Goal: Find specific page/section: Find specific page/section

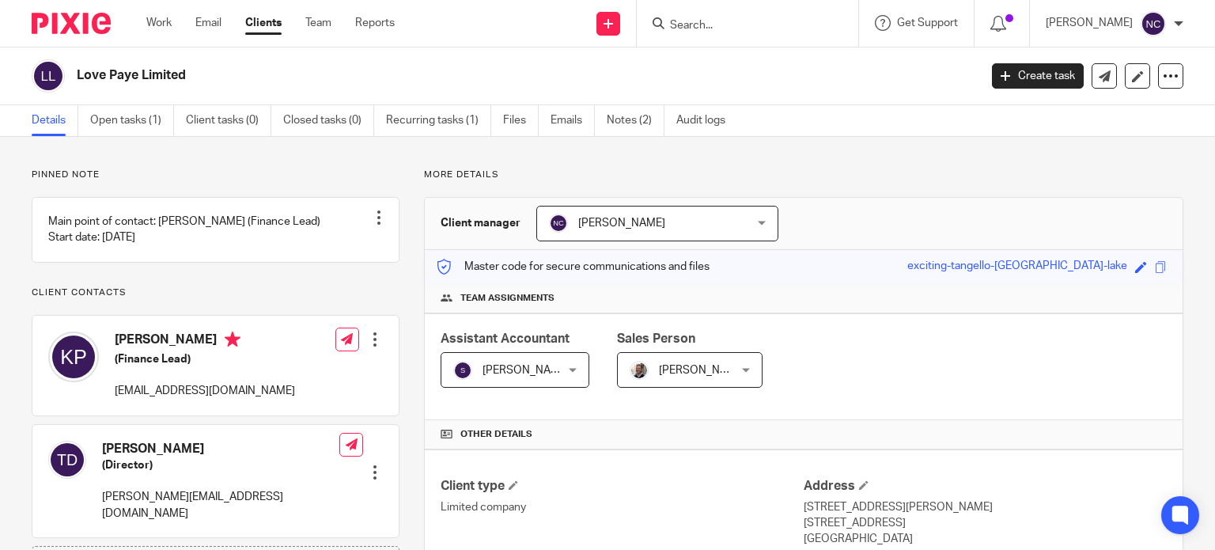
scroll to position [304, 0]
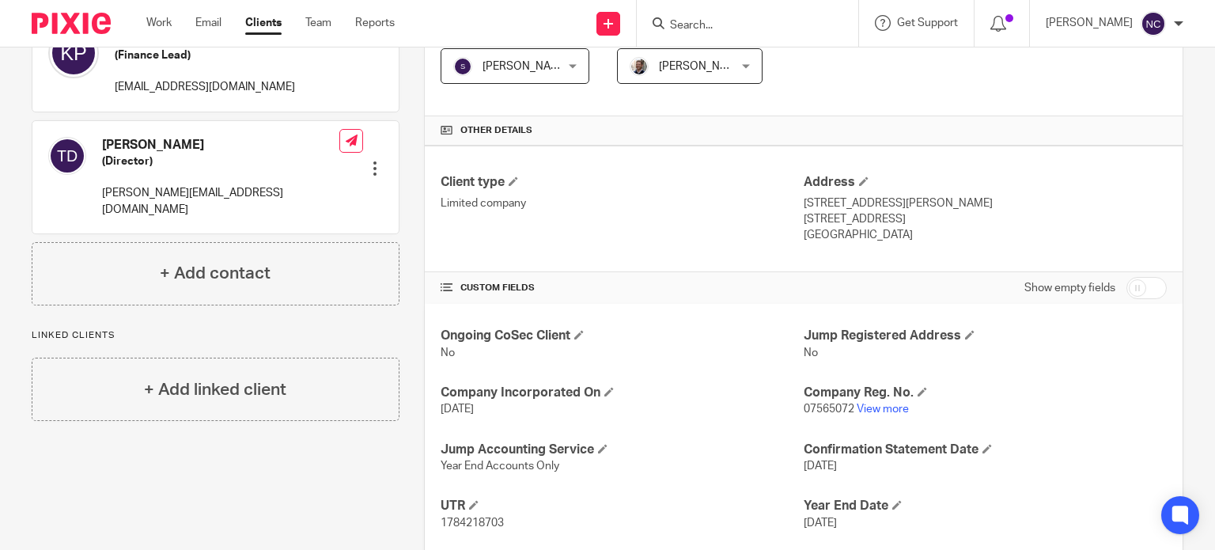
click at [775, 22] on input "Search" at bounding box center [740, 26] width 142 height 14
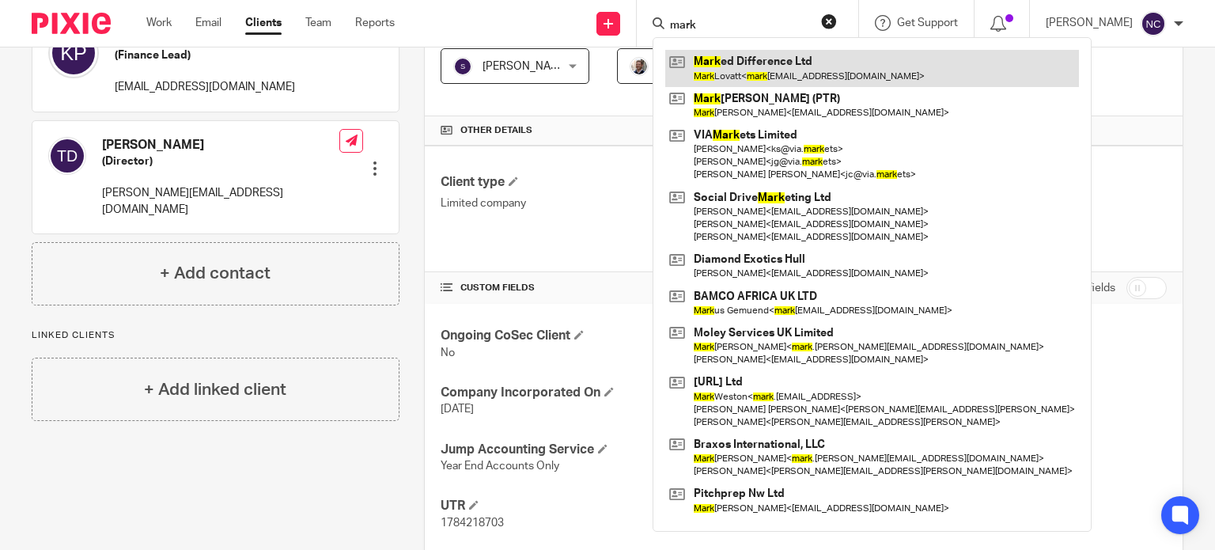
type input "mark"
click at [742, 69] on link at bounding box center [872, 68] width 414 height 36
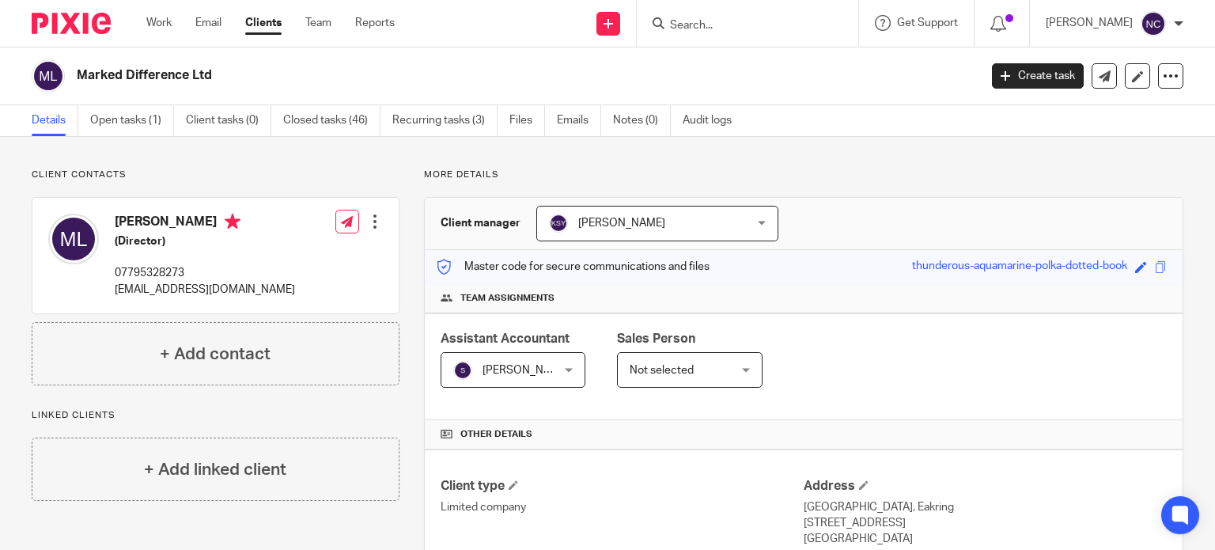
click at [680, 28] on input "Search" at bounding box center [740, 26] width 142 height 14
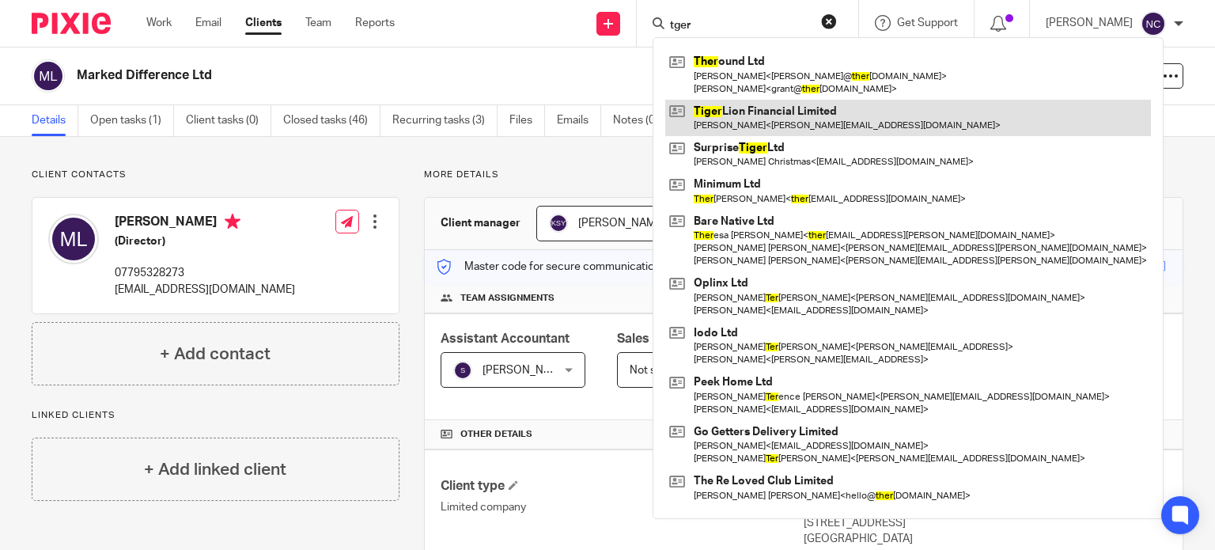
type input "tger"
click at [745, 119] on link at bounding box center [908, 118] width 486 height 36
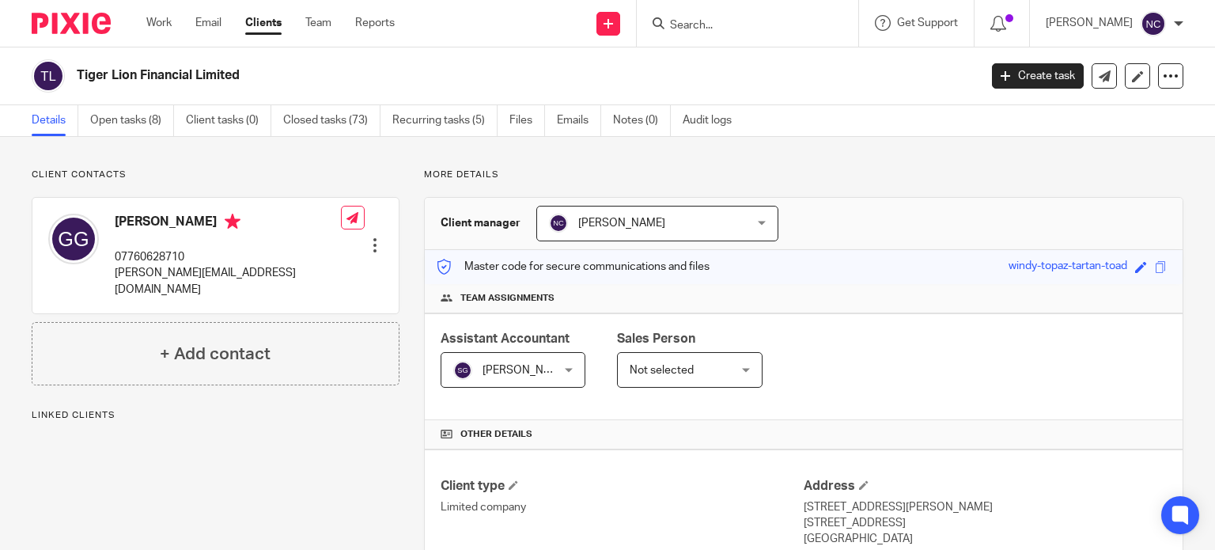
scroll to position [272, 0]
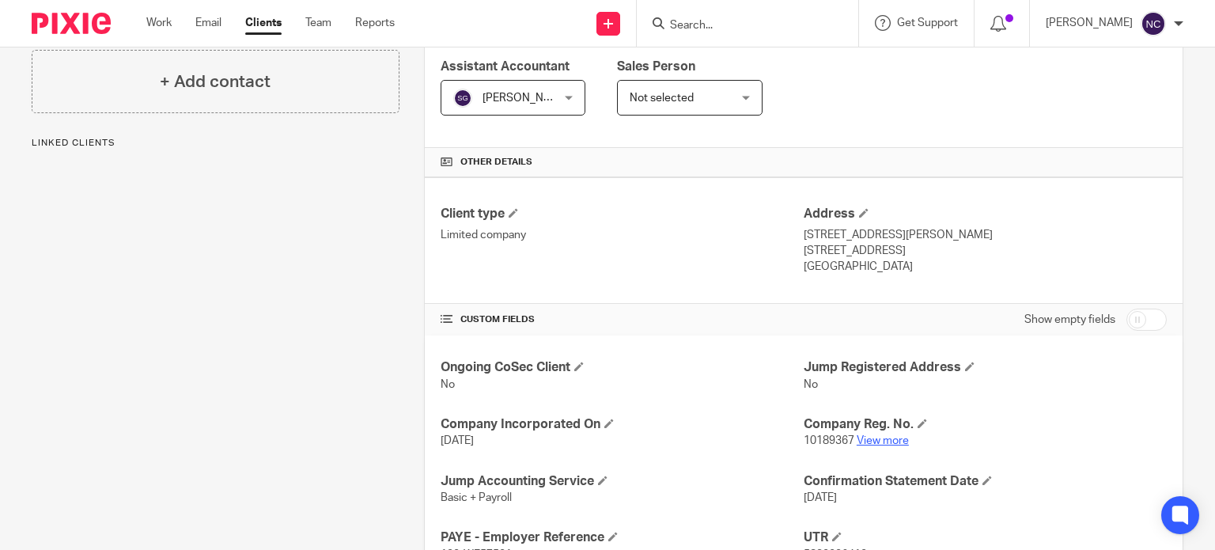
click at [883, 441] on link "View more" at bounding box center [883, 440] width 52 height 11
